Goal: Find specific page/section: Find specific page/section

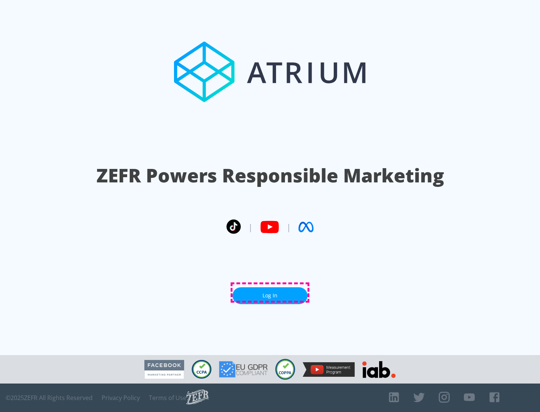
click at [270, 293] on link "Log In" at bounding box center [269, 296] width 75 height 17
